Goal: Understand process/instructions: Learn about a topic

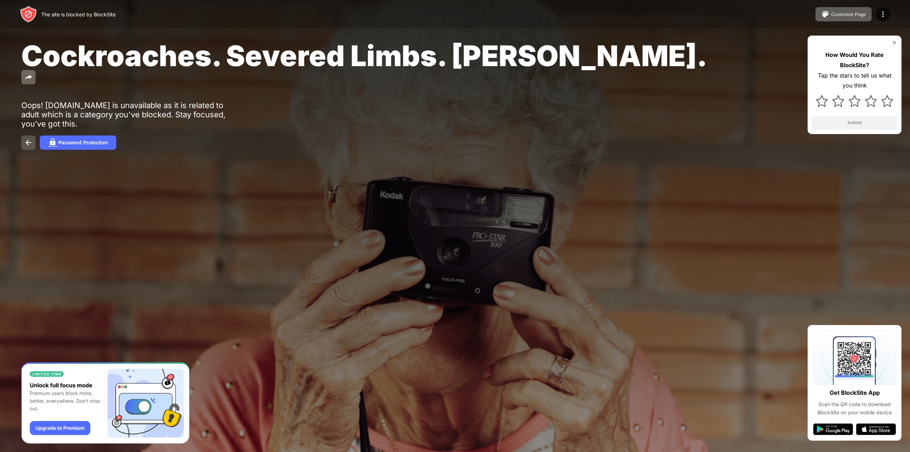
click at [27, 138] on img at bounding box center [28, 142] width 9 height 9
click at [96, 140] on div "Password Protection" at bounding box center [82, 143] width 49 height 6
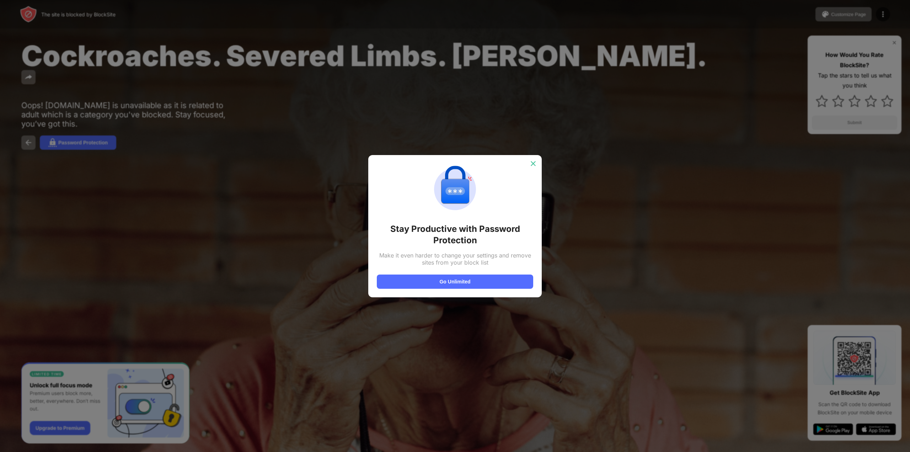
click at [532, 162] on img at bounding box center [533, 163] width 7 height 7
